Goal: Task Accomplishment & Management: Use online tool/utility

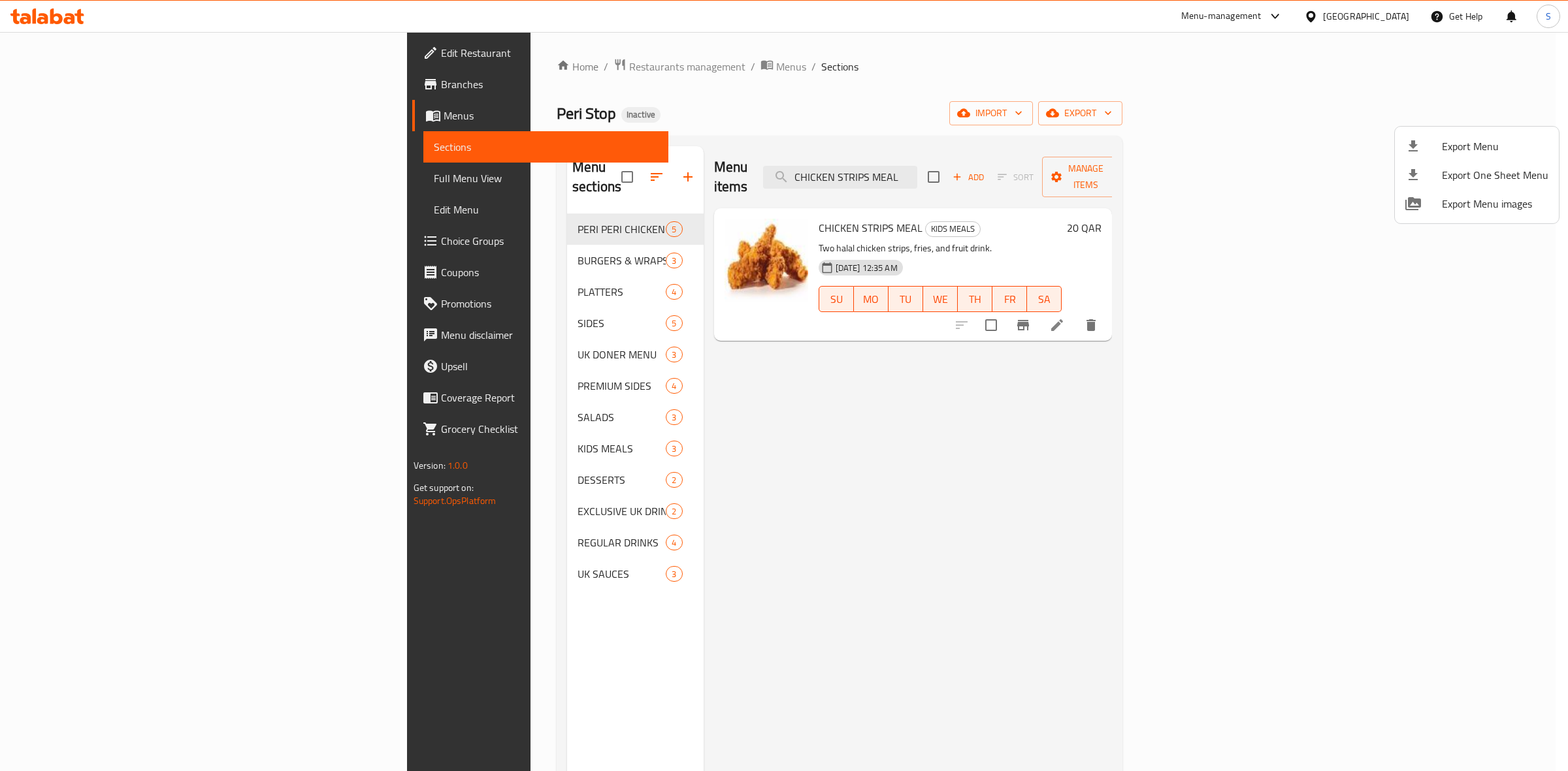
click at [1385, 17] on div at bounding box center [784, 385] width 1568 height 771
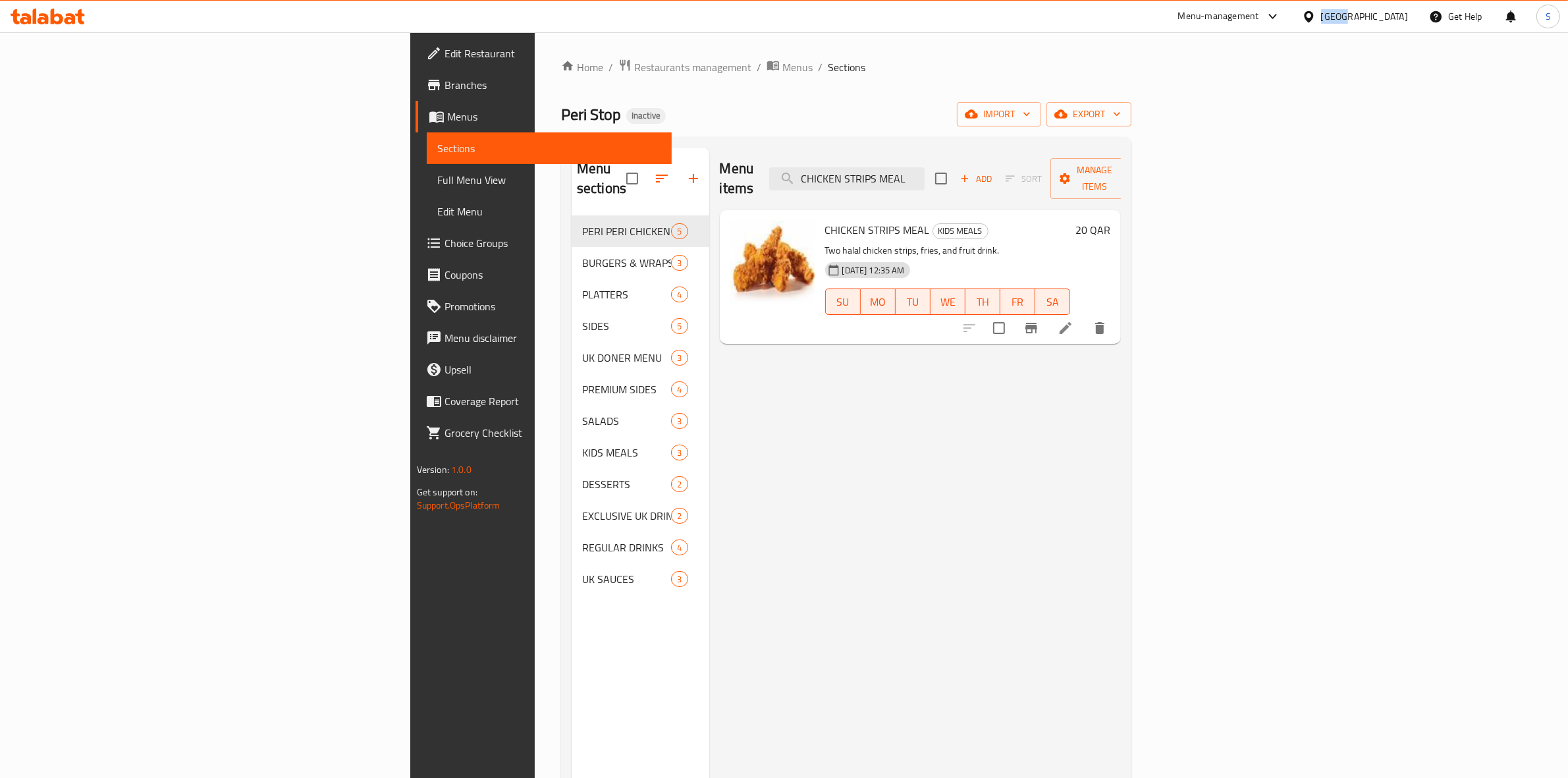
click at [1396, 17] on div "Qatar" at bounding box center [1364, 16] width 87 height 14
click at [1240, 140] on div "[GEOGRAPHIC_DATA]" at bounding box center [1265, 135] width 108 height 30
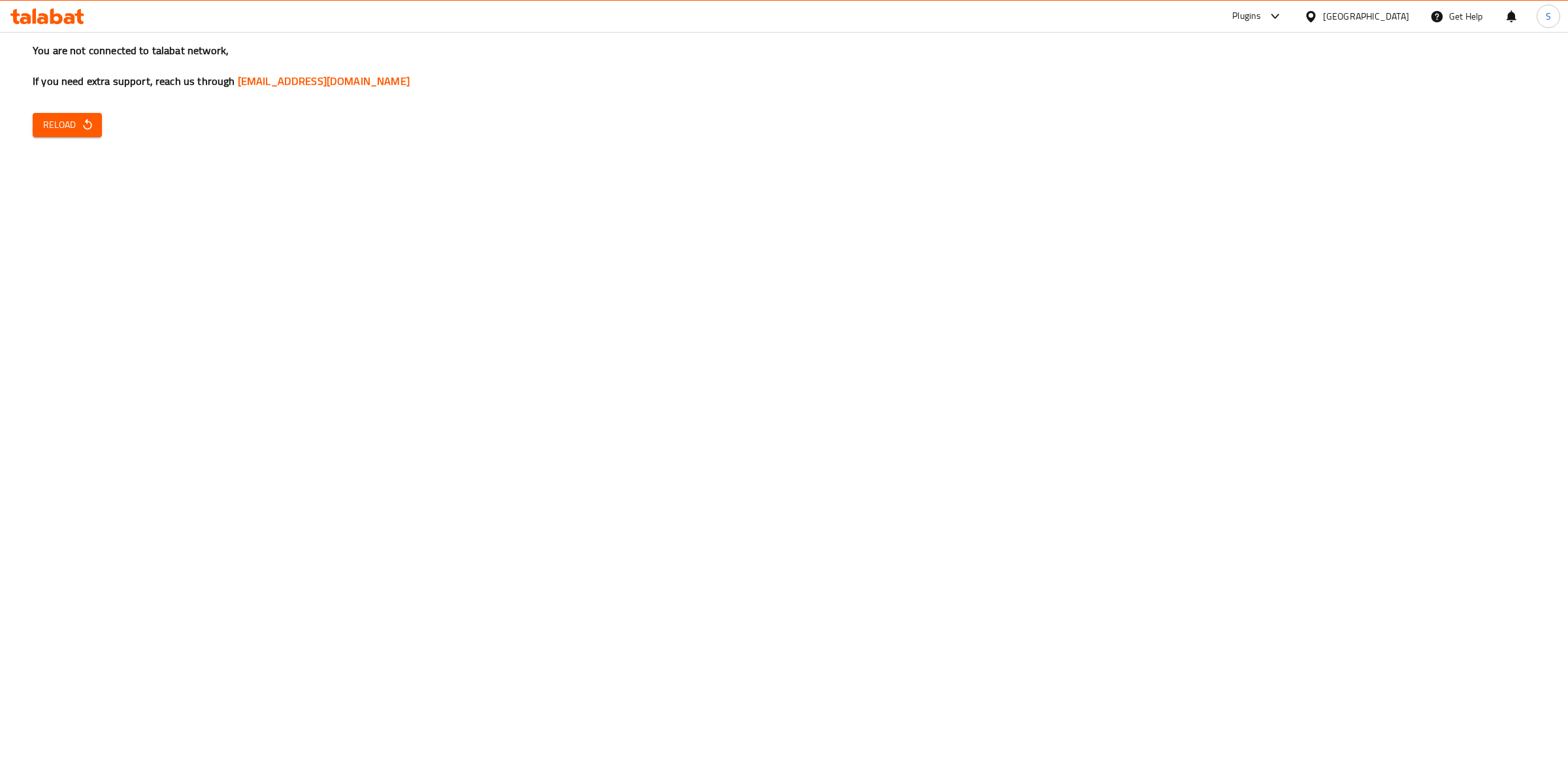
click at [34, 131] on button "Reload" at bounding box center [67, 125] width 70 height 24
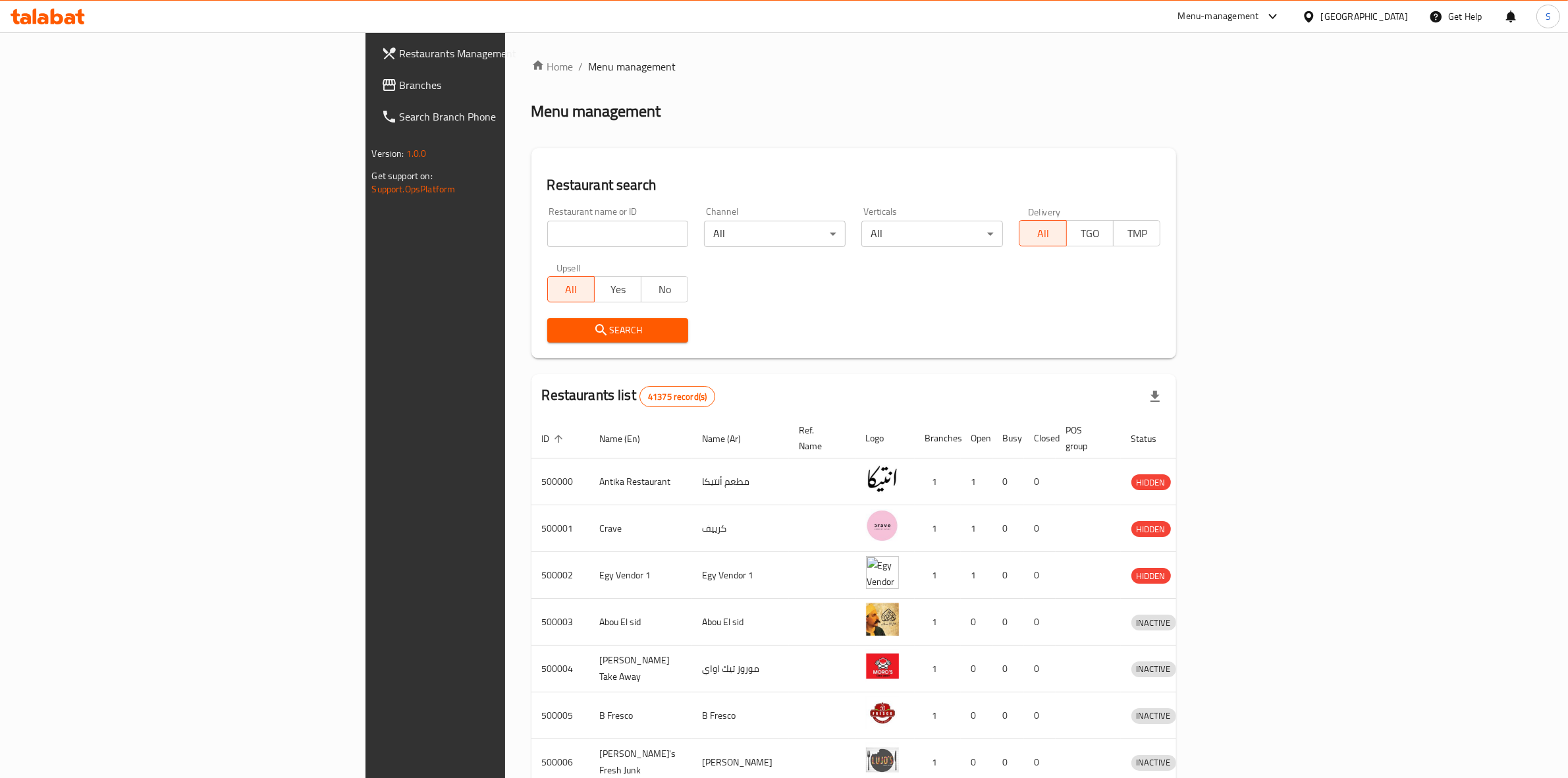
click at [399, 82] on span "Branches" at bounding box center [508, 85] width 217 height 16
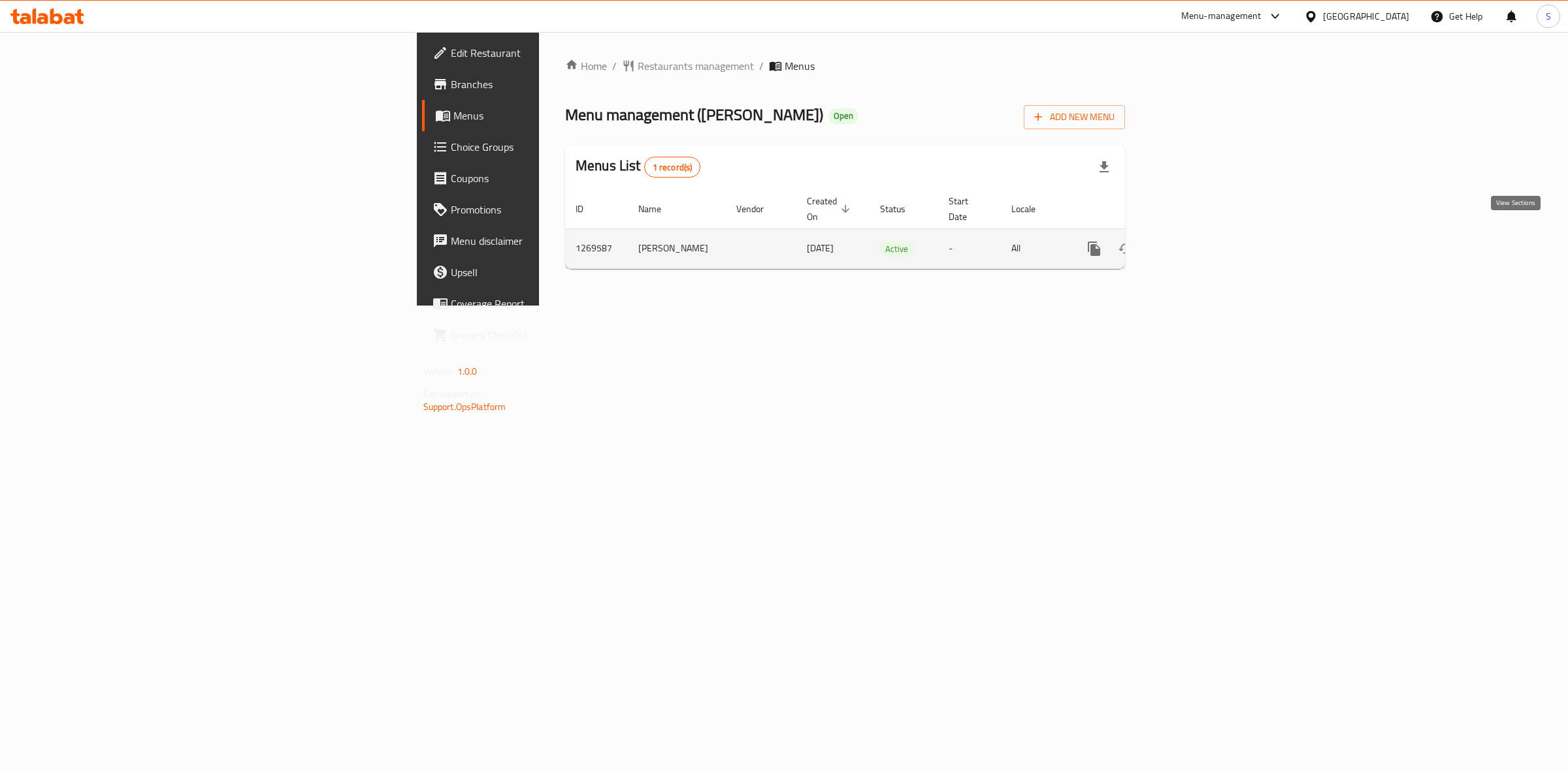
click at [1205, 246] on link "enhanced table" at bounding box center [1188, 248] width 31 height 31
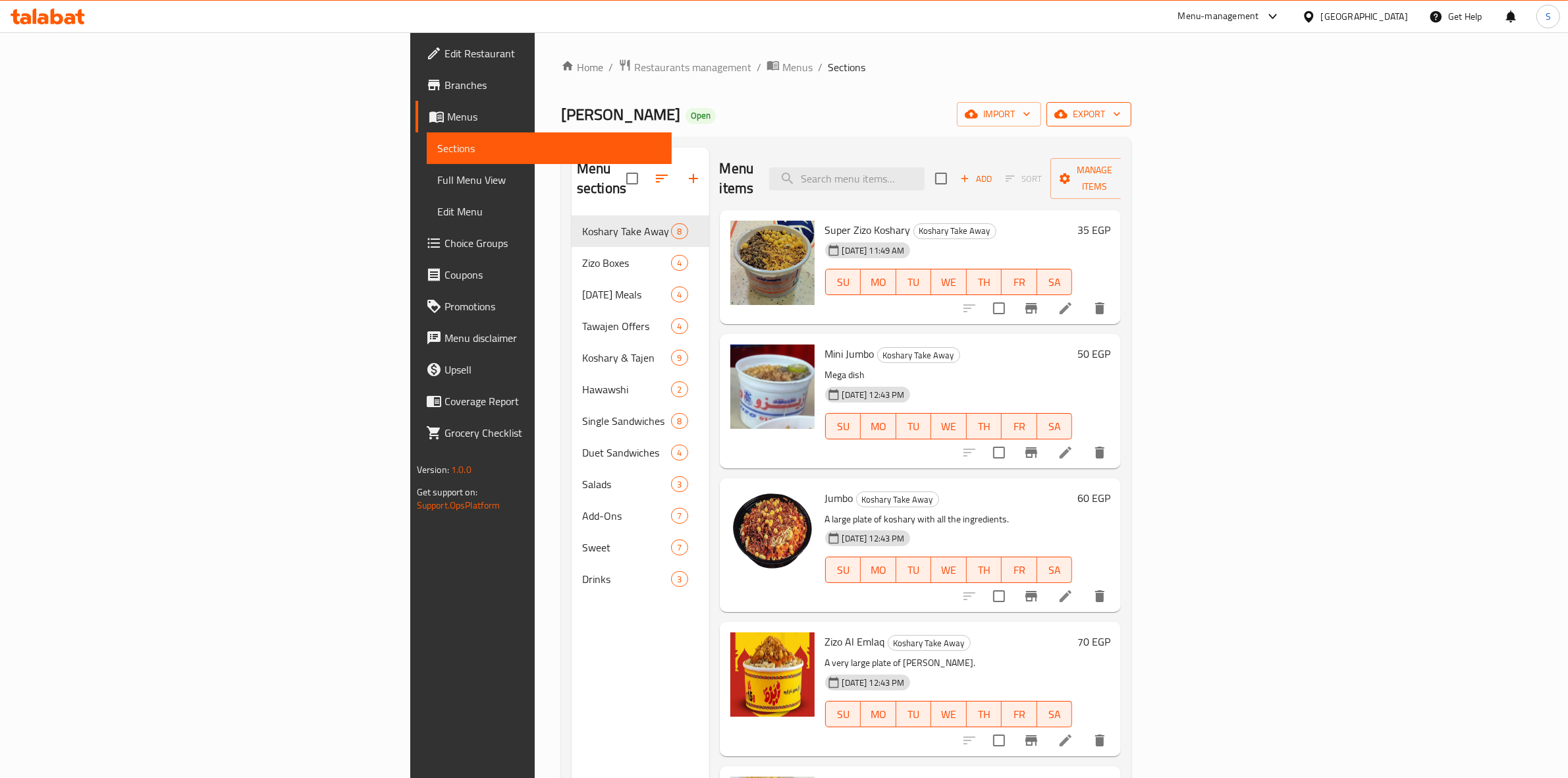
click at [1124, 108] on icon "button" at bounding box center [1117, 114] width 14 height 14
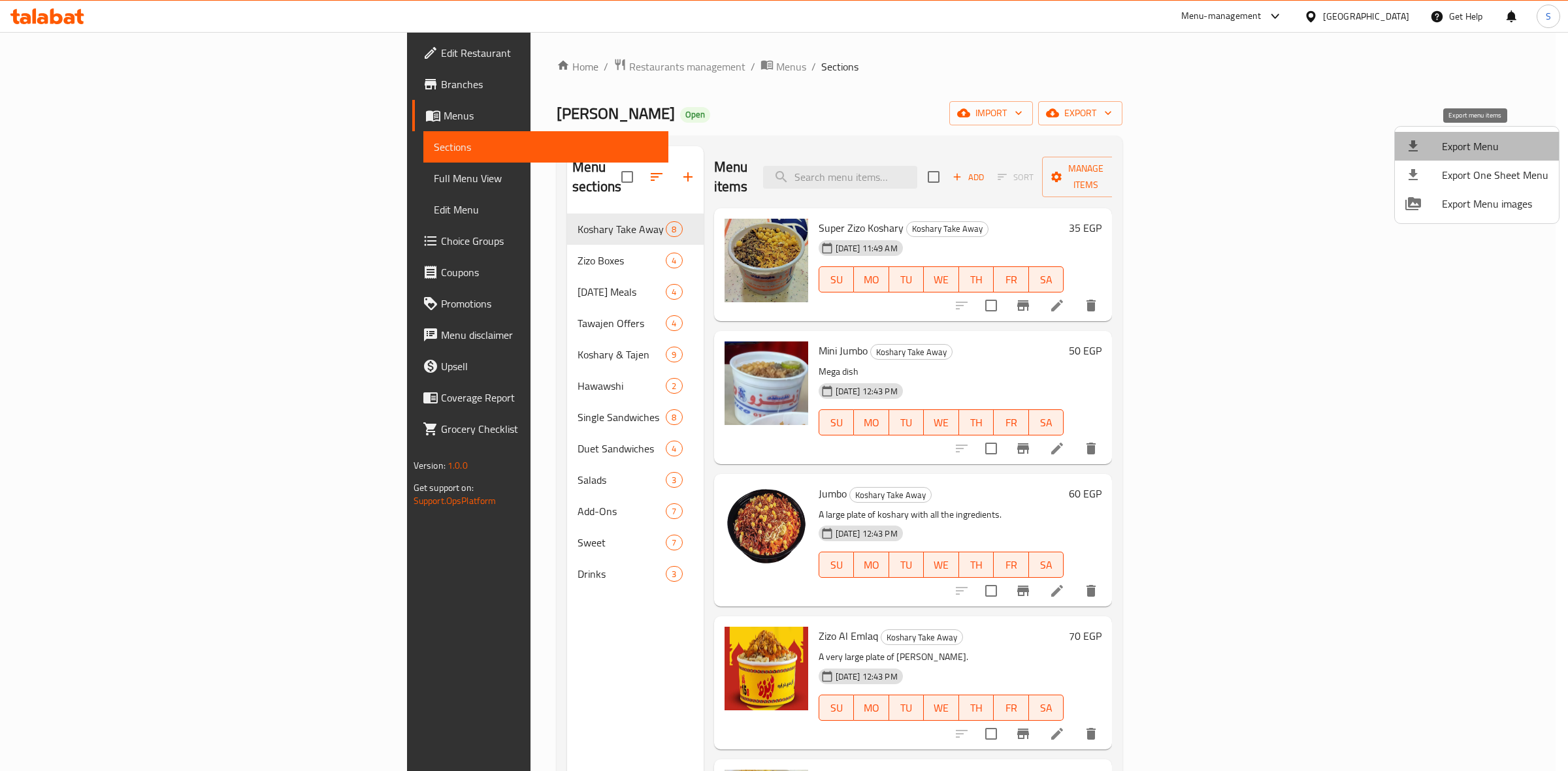
click at [1487, 132] on li "Export Menu" at bounding box center [1477, 146] width 164 height 29
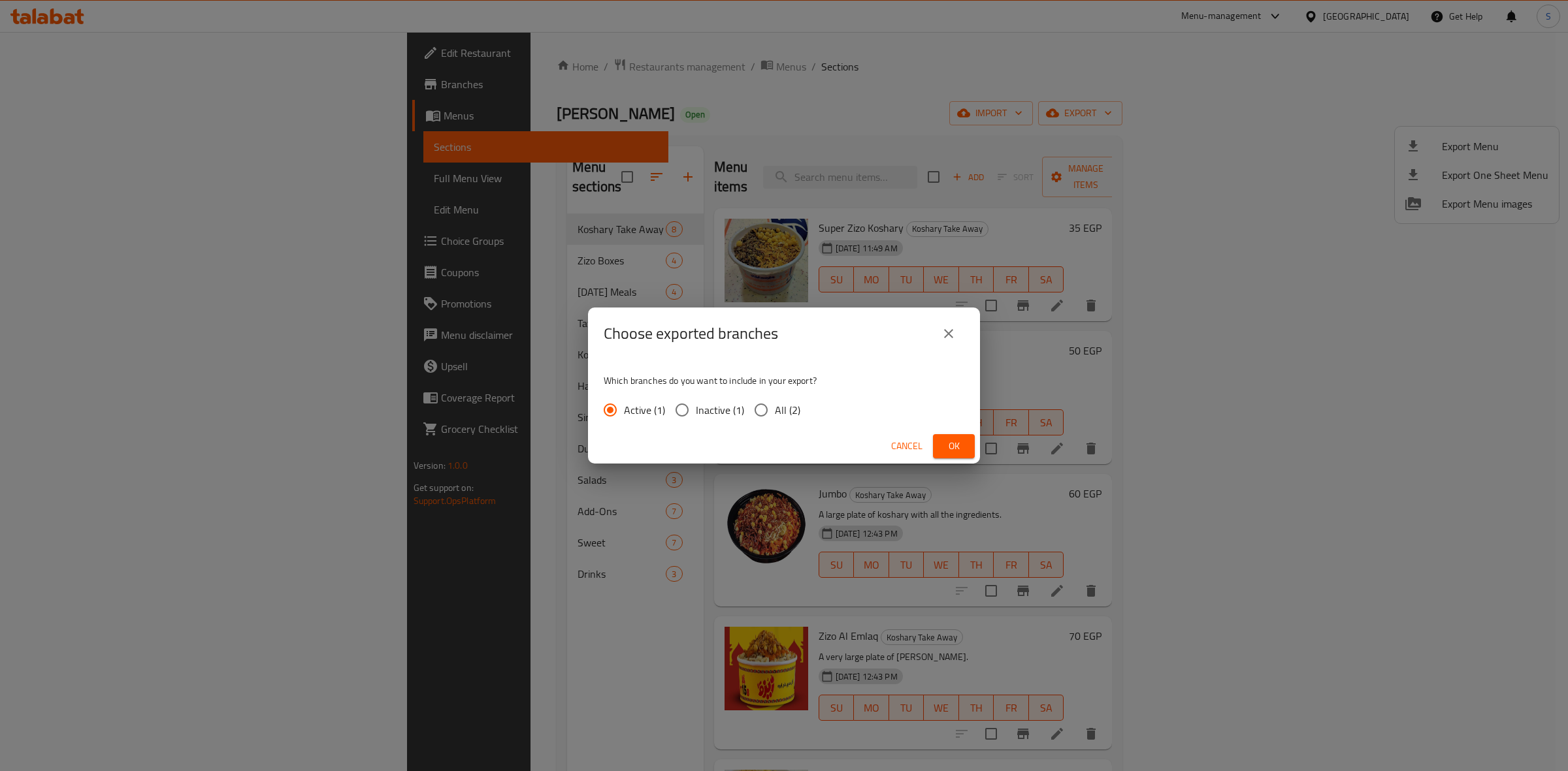
click at [783, 415] on span "All (2)" at bounding box center [787, 409] width 25 height 16
click at [775, 415] on input "All (2)" at bounding box center [760, 409] width 28 height 28
radio input "true"
click at [949, 445] on span "Ok" at bounding box center [954, 445] width 21 height 16
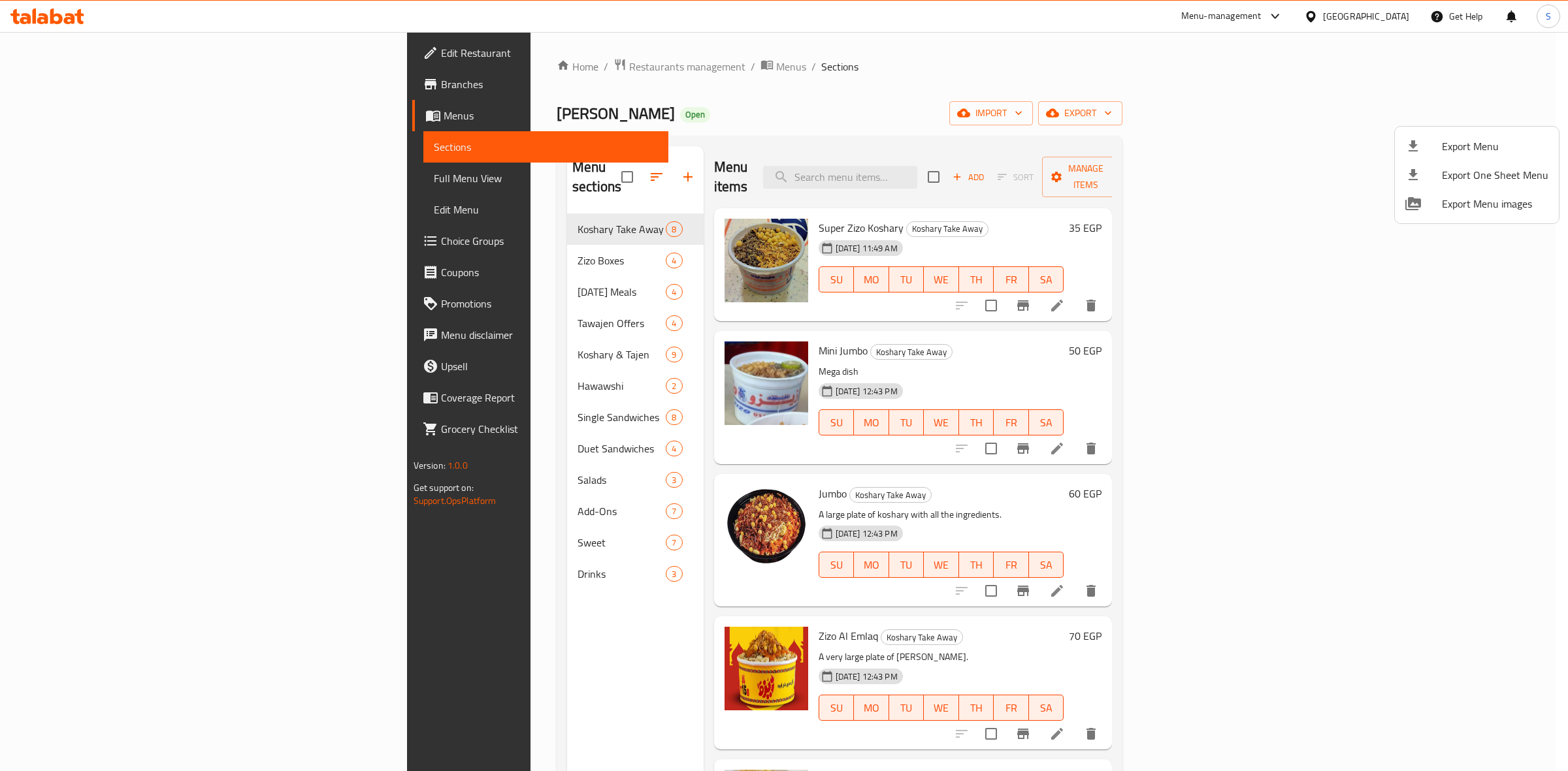
click at [97, 91] on div at bounding box center [784, 385] width 1568 height 771
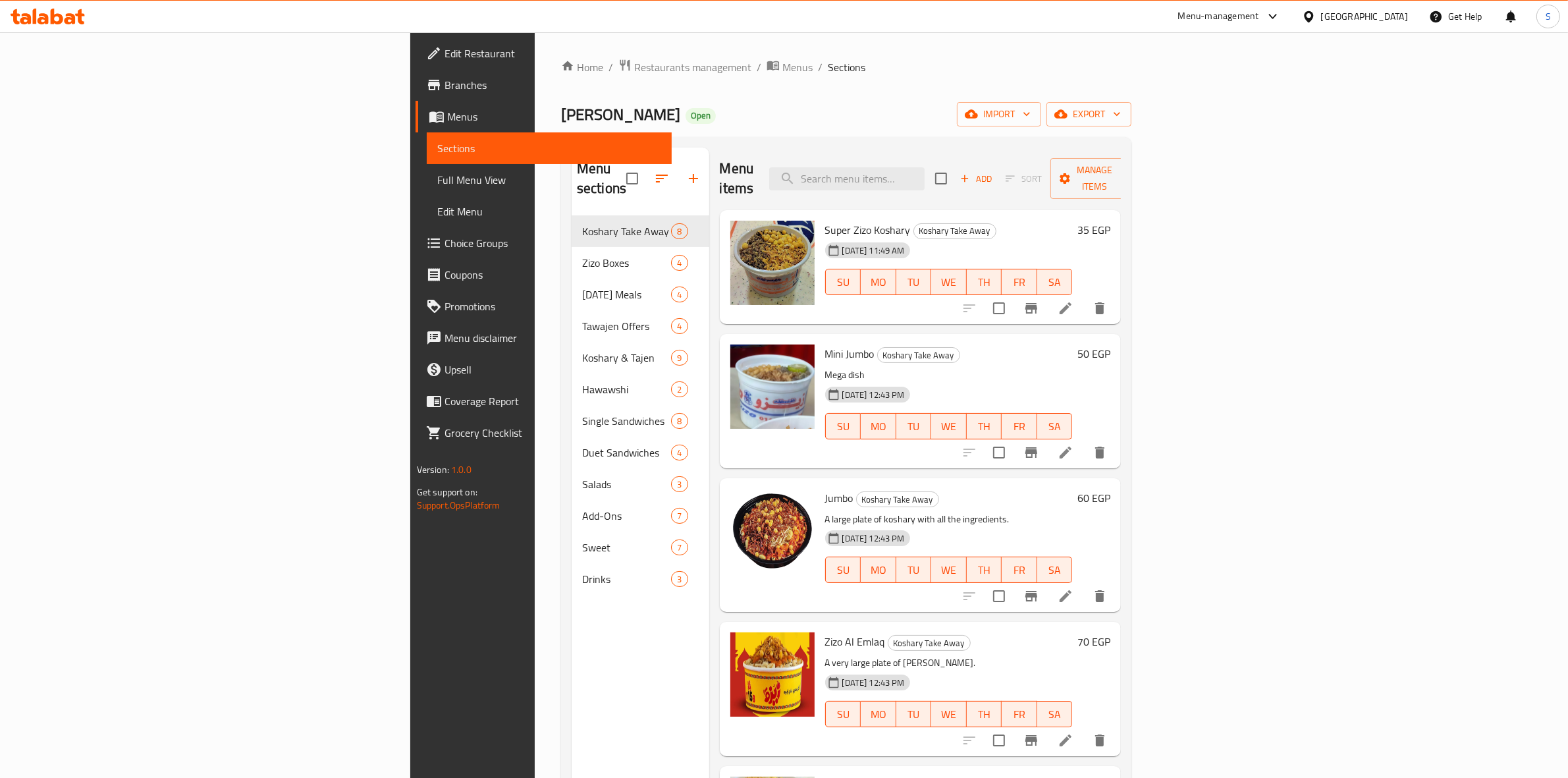
click at [444, 87] on span "Branches" at bounding box center [553, 85] width 217 height 16
